Goal: Find specific fact: Find specific fact

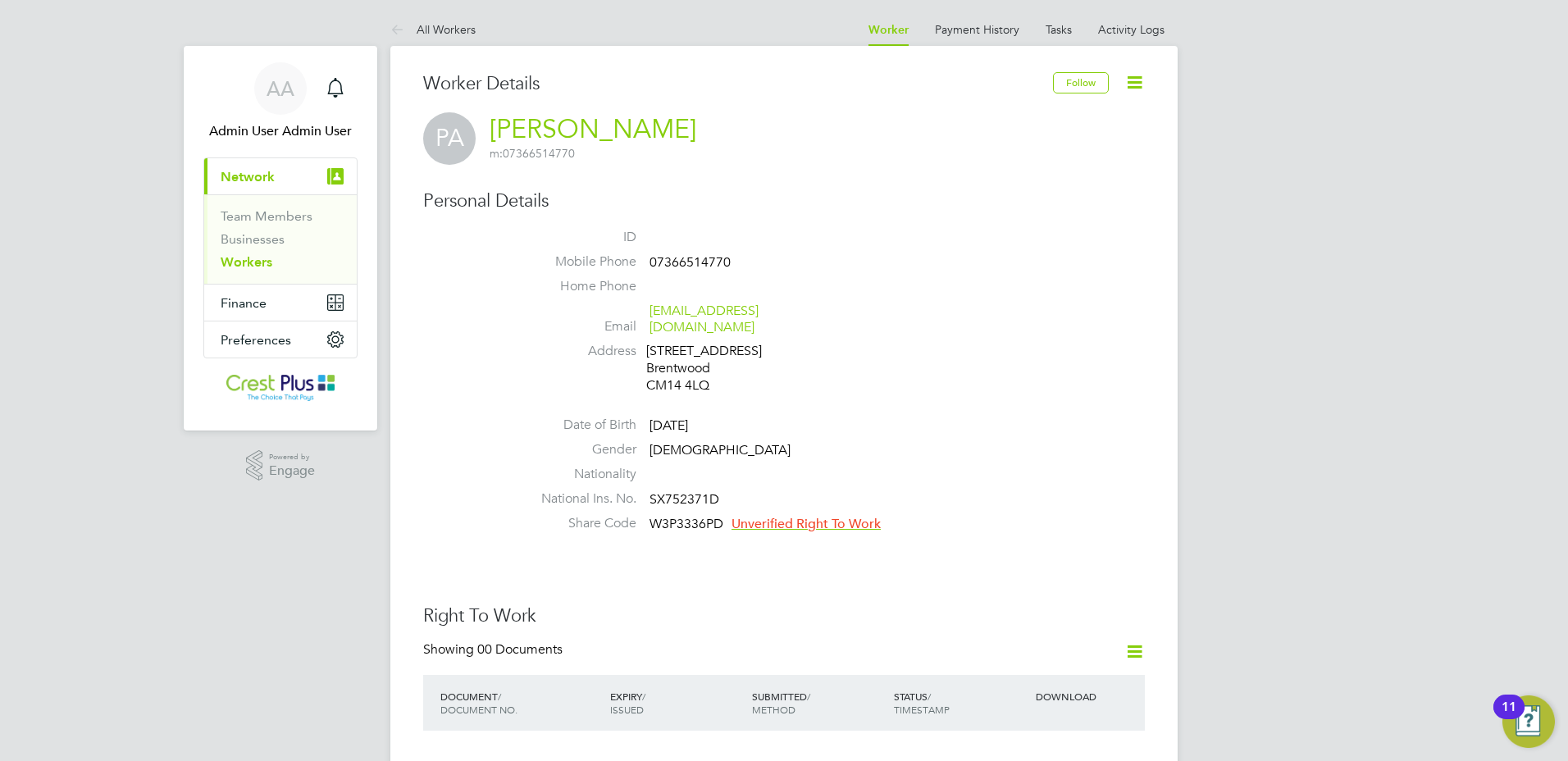
click at [675, 258] on span "07366514770" at bounding box center [691, 262] width 82 height 16
copy span "07366514770"
drag, startPoint x: 765, startPoint y: 306, endPoint x: 651, endPoint y: 310, distance: 114.1
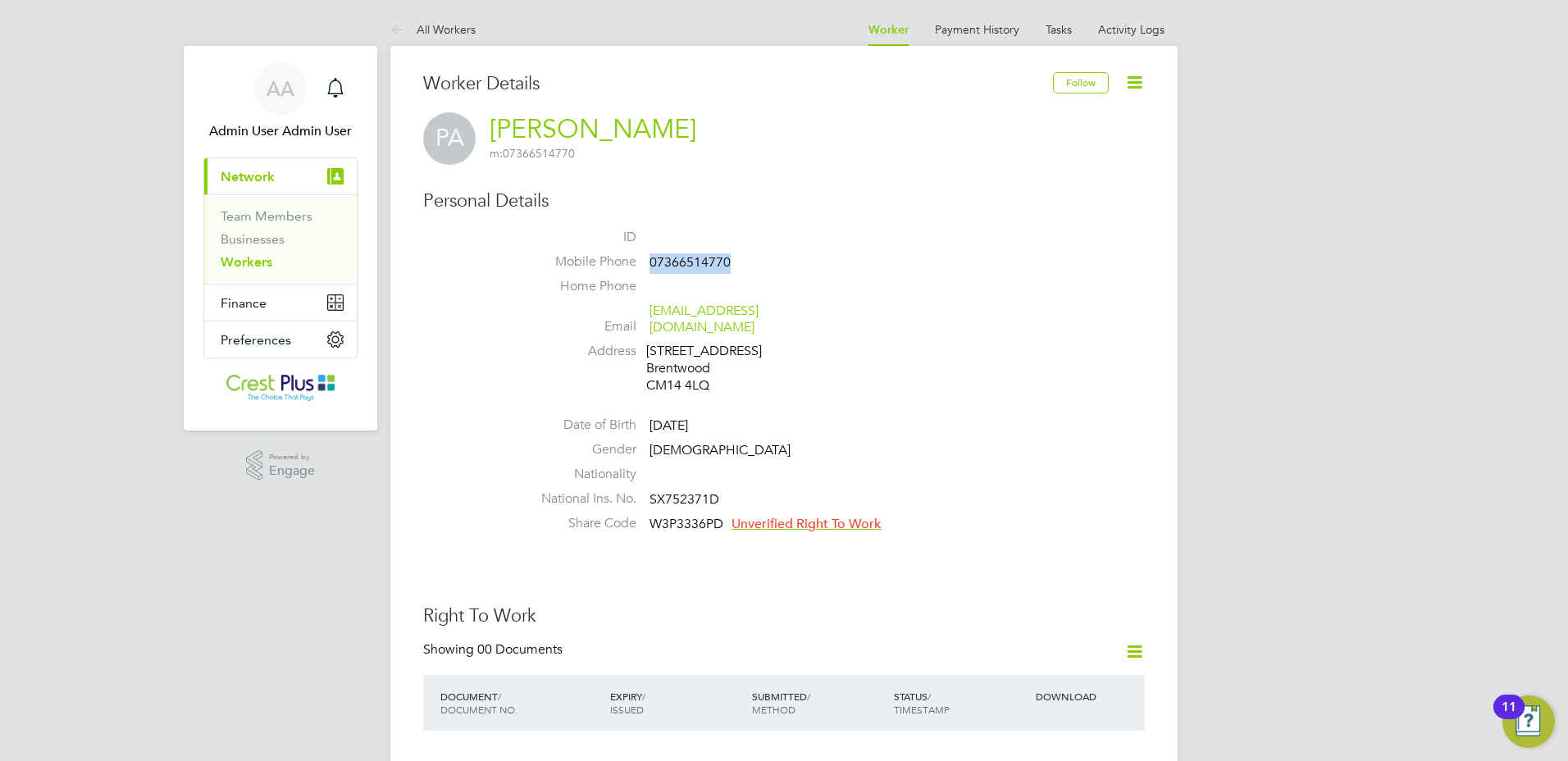
click at [651, 310] on li "Email [EMAIL_ADDRESS][DOMAIN_NAME]" at bounding box center [833, 322] width 623 height 40
copy link "[EMAIL_ADDRESS][DOMAIN_NAME]"
click at [681, 491] on span "SX752371D" at bounding box center [685, 499] width 70 height 16
click at [691, 491] on span "SX752371D" at bounding box center [685, 499] width 70 height 16
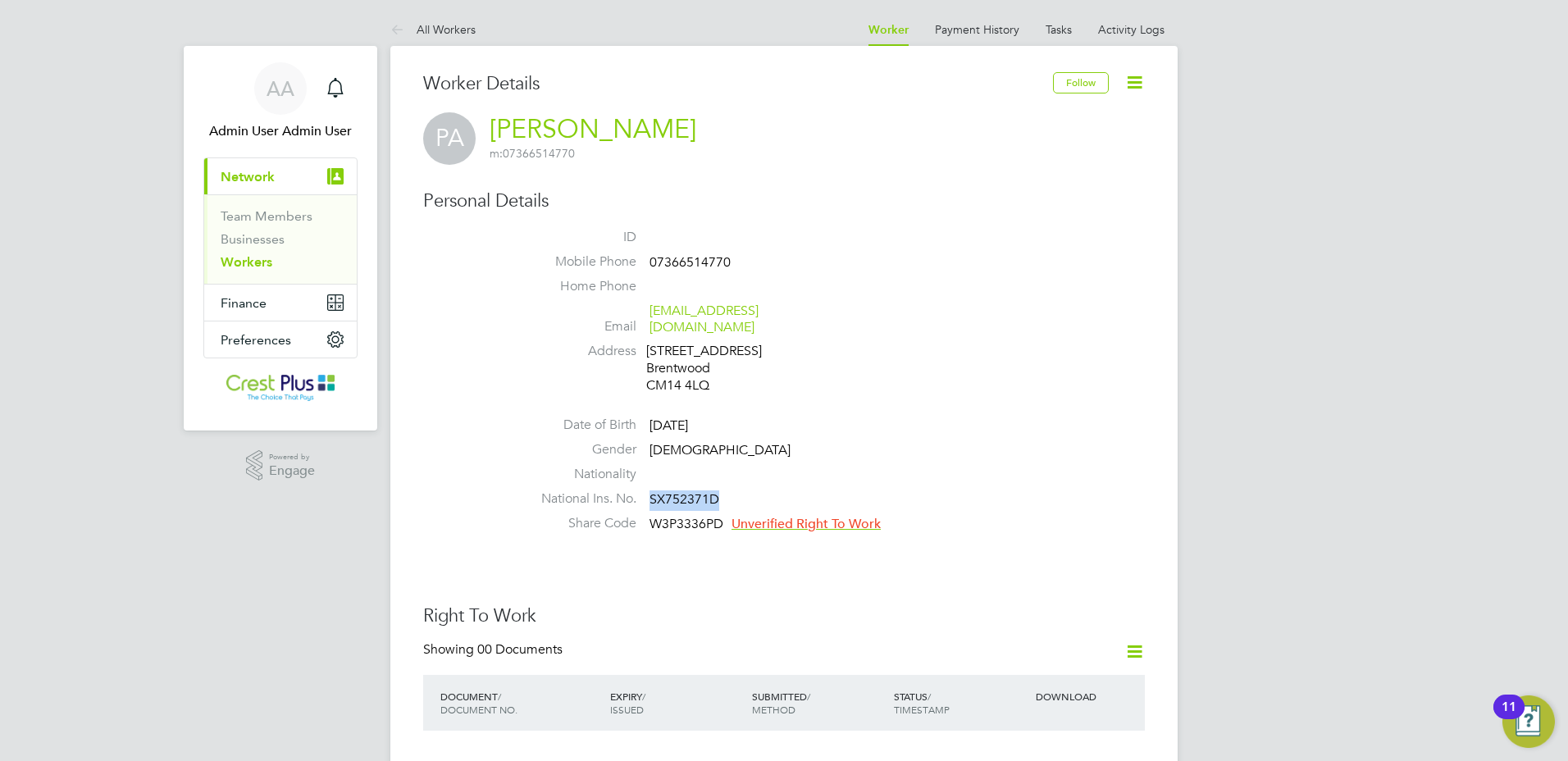
copy span "SX752371D"
